Goal: Task Accomplishment & Management: Use online tool/utility

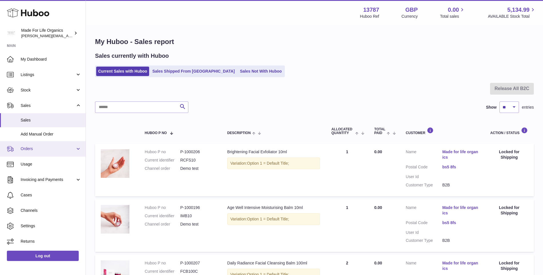
click at [27, 148] on span "Orders" at bounding box center [48, 148] width 55 height 5
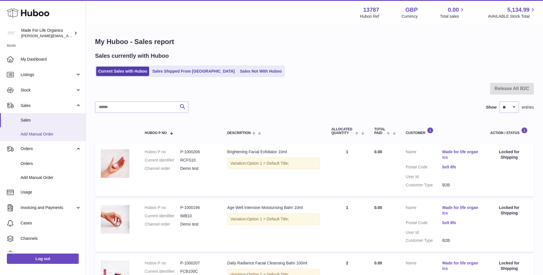
click at [34, 133] on span "Add Manual Order" at bounding box center [51, 134] width 61 height 5
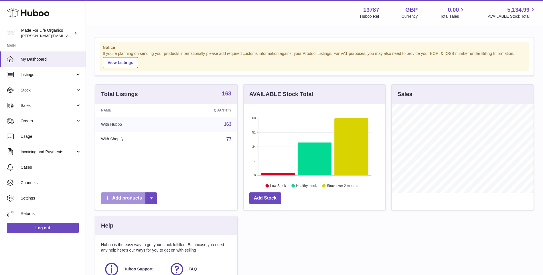
scroll to position [89, 142]
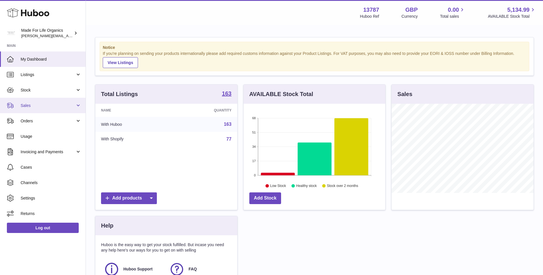
click at [35, 106] on span "Sales" at bounding box center [48, 105] width 55 height 5
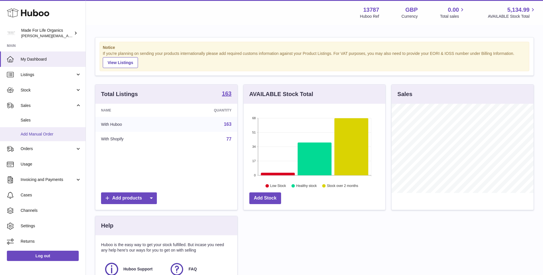
click at [24, 133] on span "Add Manual Order" at bounding box center [51, 134] width 61 height 5
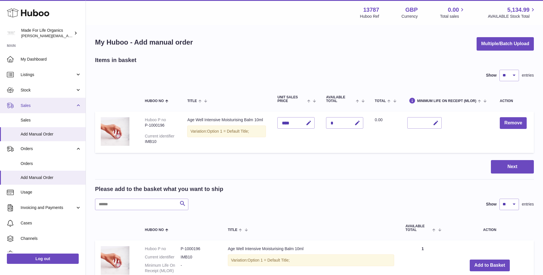
click at [32, 108] on span "Sales" at bounding box center [48, 105] width 55 height 5
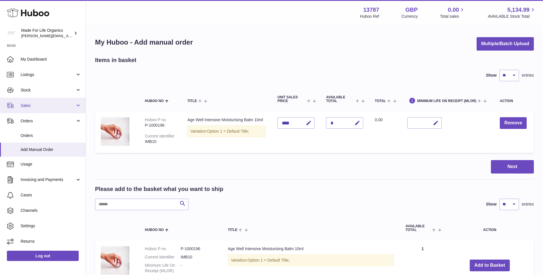
click at [19, 106] on link "Sales" at bounding box center [43, 105] width 86 height 15
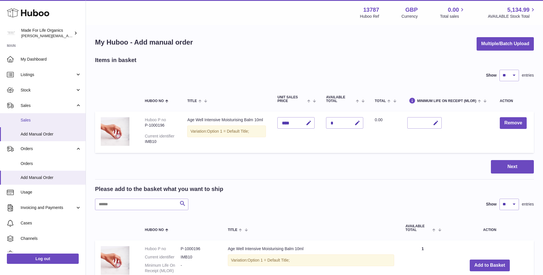
click at [25, 119] on span "Sales" at bounding box center [51, 120] width 61 height 5
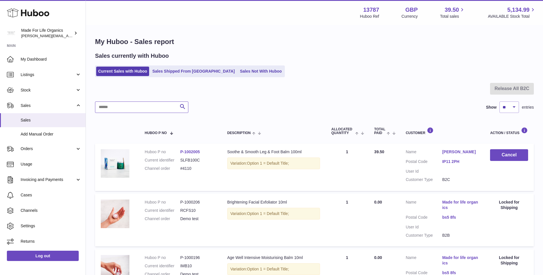
paste input "**********"
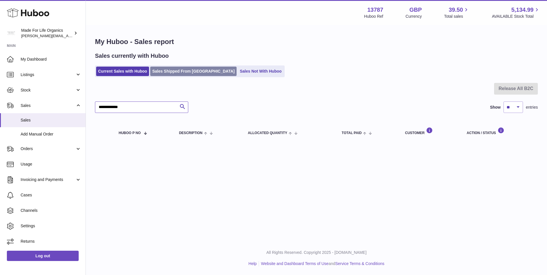
type input "**********"
click at [176, 73] on link "Sales Shipped From [GEOGRAPHIC_DATA]" at bounding box center [193, 71] width 86 height 9
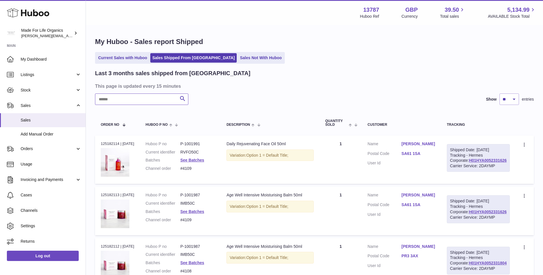
paste input "**********"
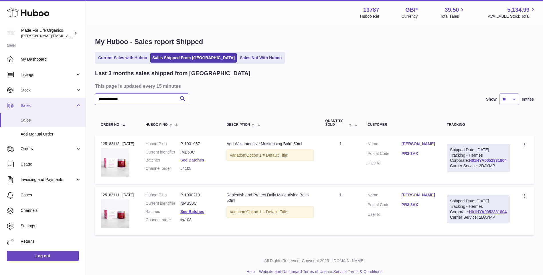
drag, startPoint x: 136, startPoint y: 99, endPoint x: 82, endPoint y: 103, distance: 54.5
click at [82, 103] on div "Huboo Made For Life Organics geoff.winwood@madeforlifeorganics.com Main My Dash…" at bounding box center [271, 141] width 543 height 283
paste input "**********"
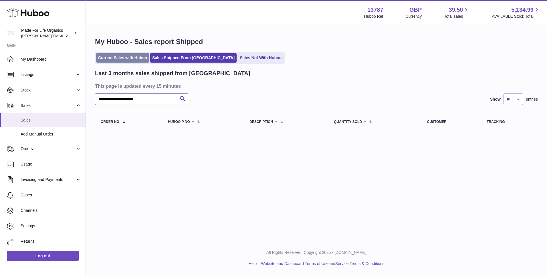
type input "**********"
click at [118, 57] on link "Current Sales with Huboo" at bounding box center [122, 57] width 53 height 9
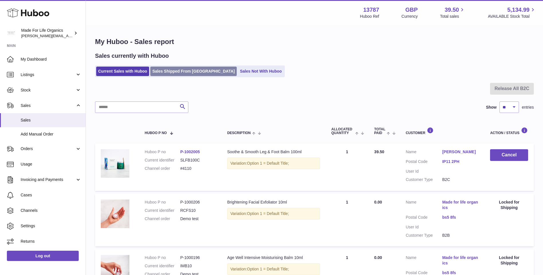
click at [170, 70] on link "Sales Shipped From [GEOGRAPHIC_DATA]" at bounding box center [193, 71] width 86 height 9
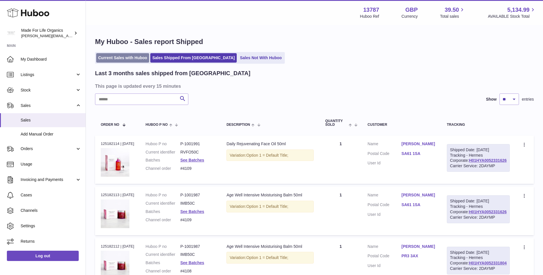
click at [127, 58] on link "Current Sales with Huboo" at bounding box center [122, 57] width 53 height 9
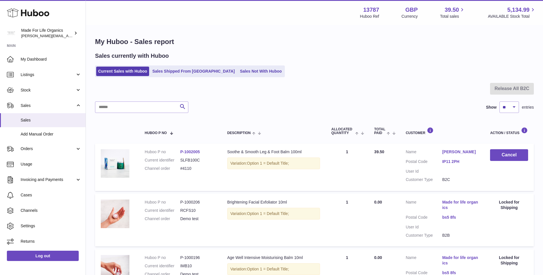
click at [76, 106] on link "Sales" at bounding box center [43, 105] width 86 height 15
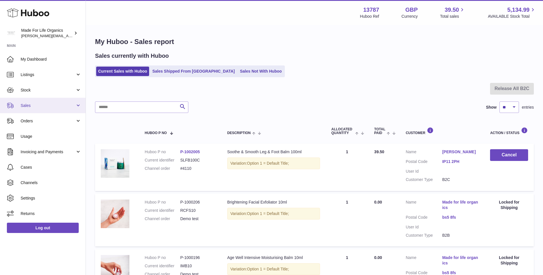
click at [75, 106] on link "Sales" at bounding box center [43, 105] width 86 height 15
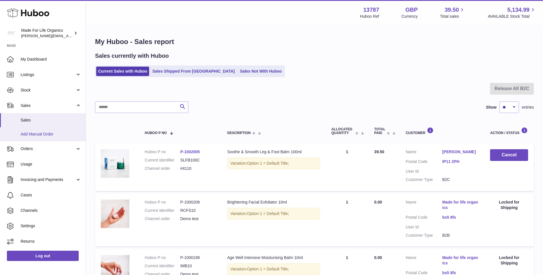
click at [34, 134] on span "Add Manual Order" at bounding box center [51, 134] width 61 height 5
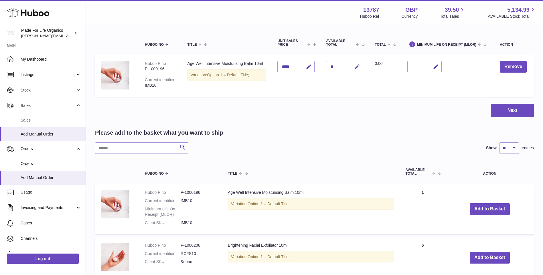
scroll to position [57, 0]
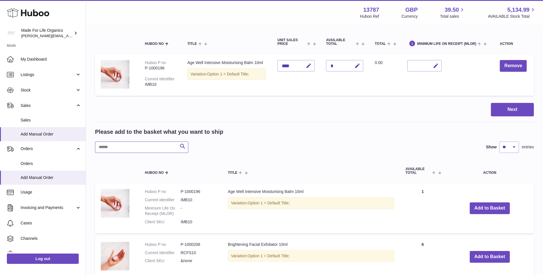
click at [121, 147] on input "text" at bounding box center [141, 147] width 93 height 11
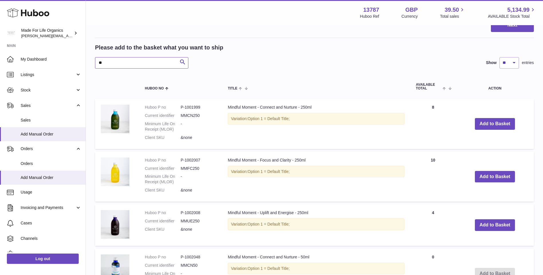
scroll to position [143, 0]
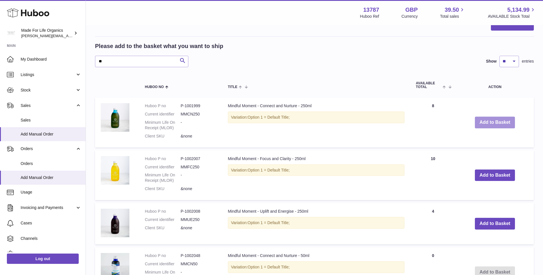
click at [475, 120] on button "Add to Basket" at bounding box center [495, 123] width 40 height 12
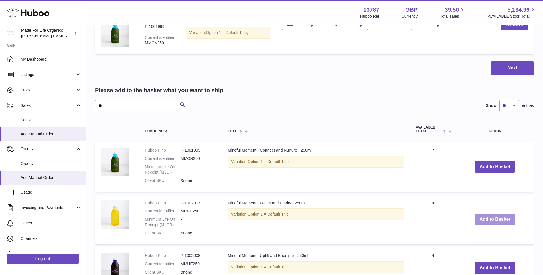
click at [483, 216] on button "Add to Basket" at bounding box center [495, 220] width 40 height 12
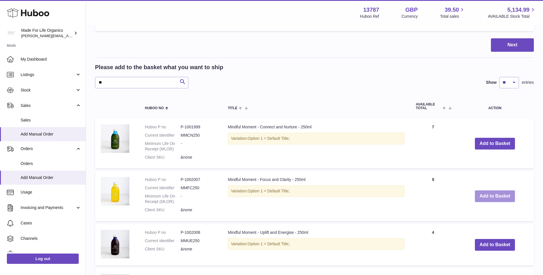
scroll to position [229, 0]
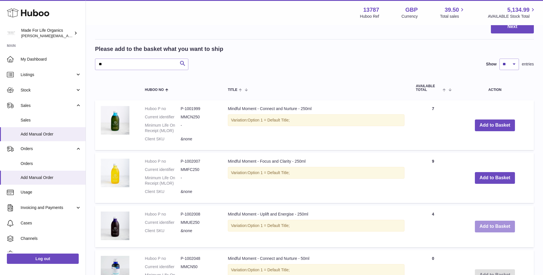
click at [490, 227] on button "Add to Basket" at bounding box center [495, 227] width 40 height 12
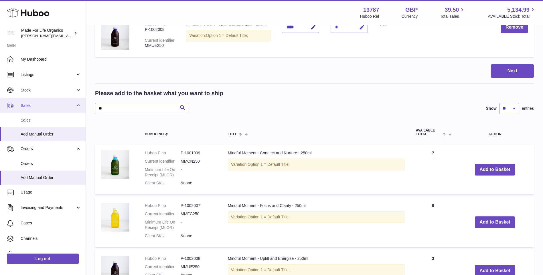
drag, startPoint x: 112, startPoint y: 109, endPoint x: 56, endPoint y: 104, distance: 56.1
click at [66, 104] on div "Huboo Made For Life Organics geoff.winwood@madeforlifeorganics.com Main My Dash…" at bounding box center [271, 246] width 543 height 950
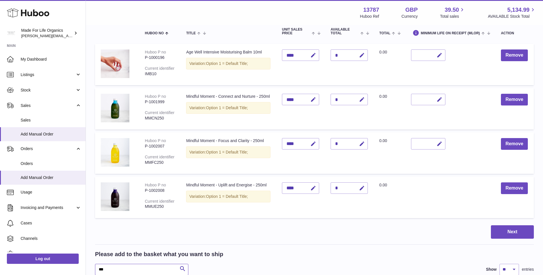
scroll to position [53, 0]
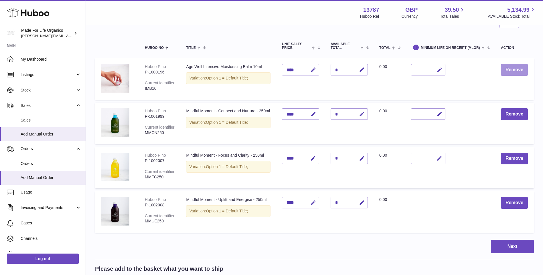
click at [512, 69] on button "Remove" at bounding box center [514, 70] width 27 height 12
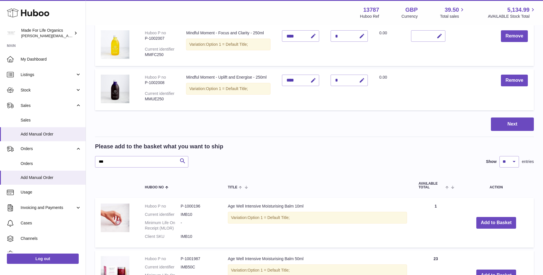
scroll to position [123, 0]
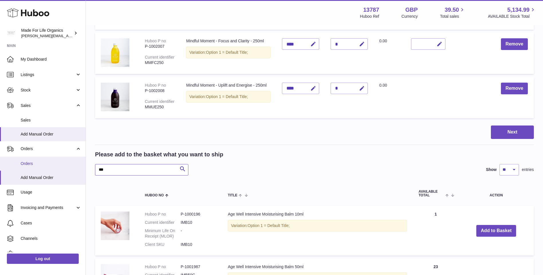
drag, startPoint x: 111, startPoint y: 168, endPoint x: 44, endPoint y: 162, distance: 67.0
click at [56, 166] on div "Huboo Made For Life Organics geoff.winwood@madeforlifeorganics.com Main My Dash…" at bounding box center [271, 176] width 543 height 599
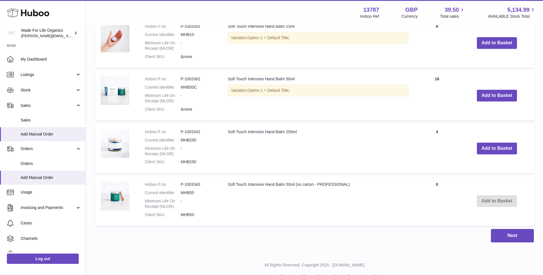
scroll to position [324, 0]
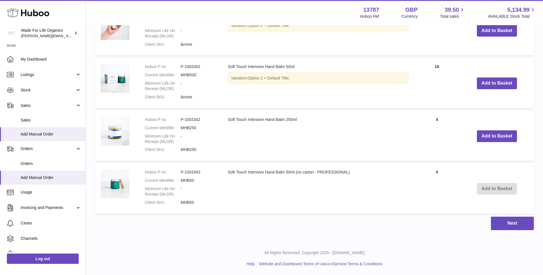
type input "***"
